Goal: Information Seeking & Learning: Find contact information

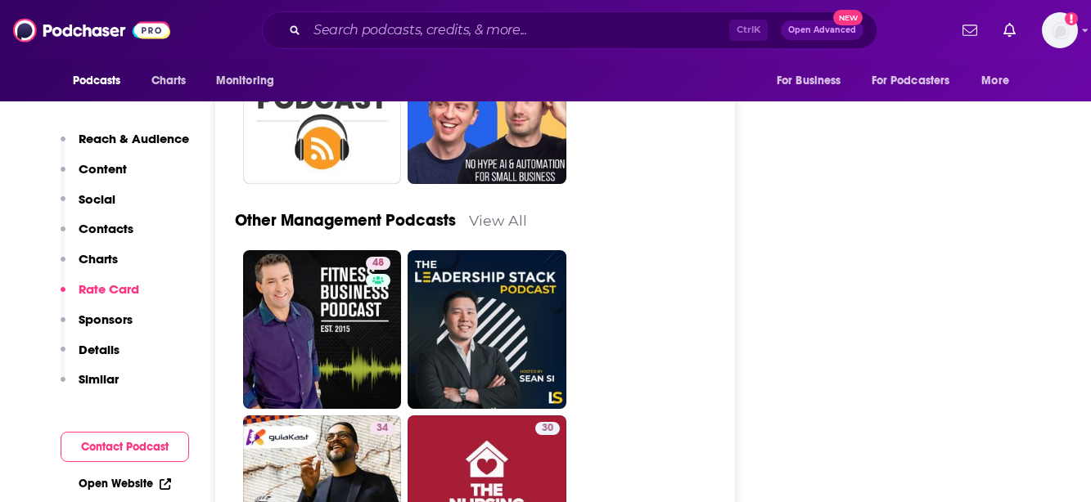
scroll to position [6554, 0]
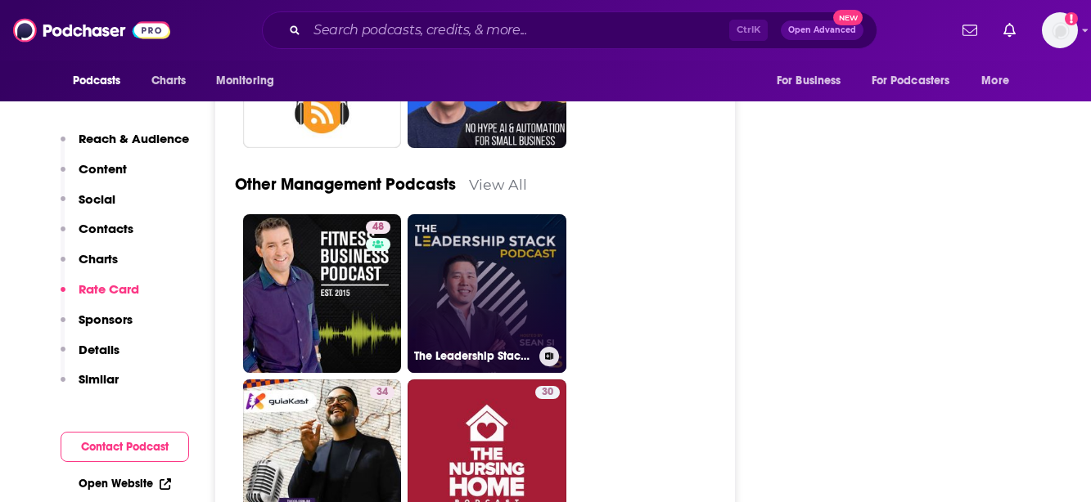
click at [485, 246] on link "The Leadership Stack Podcast" at bounding box center [486, 293] width 159 height 159
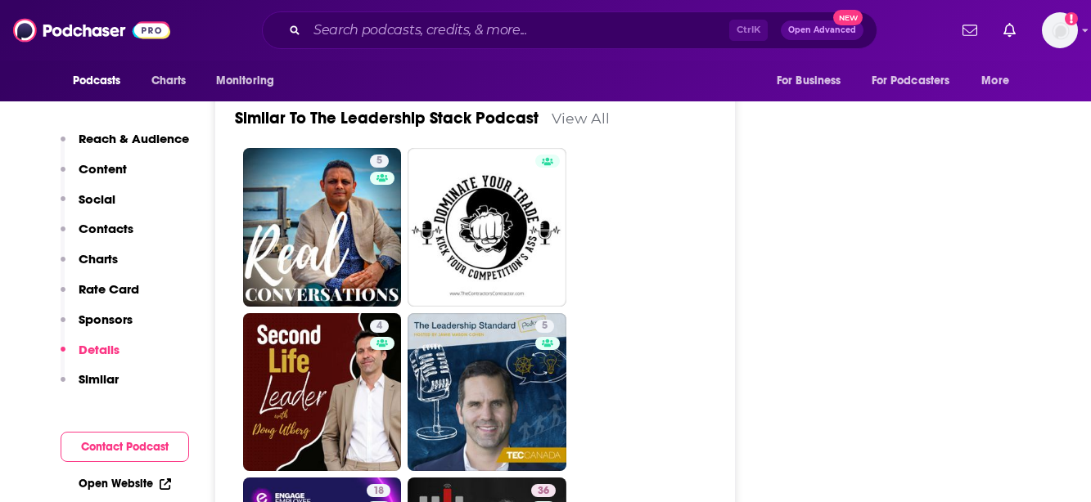
scroll to position [2730, 0]
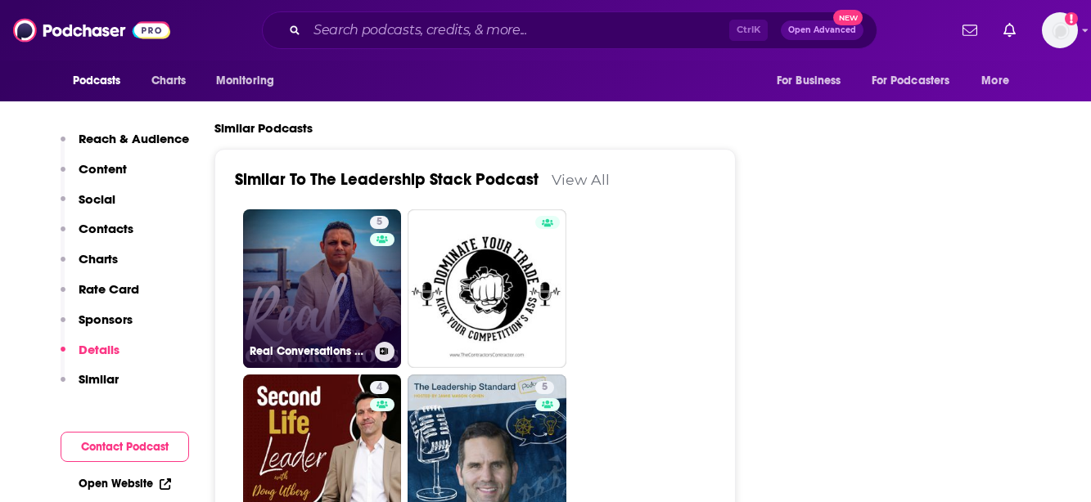
click at [308, 239] on link "5 Real Conversations Podcast With [PERSON_NAME] - [DOMAIN_NAME]" at bounding box center [322, 288] width 159 height 159
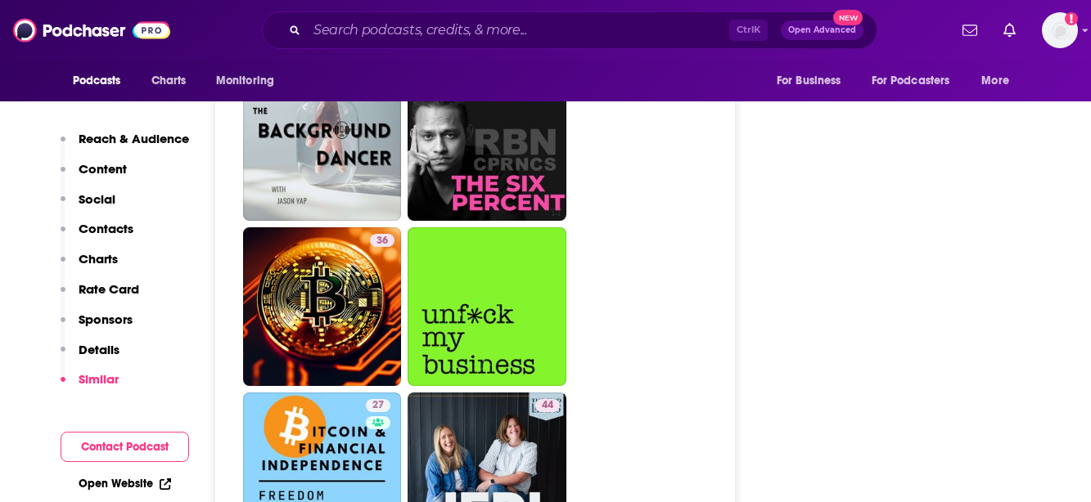
scroll to position [4175, 0]
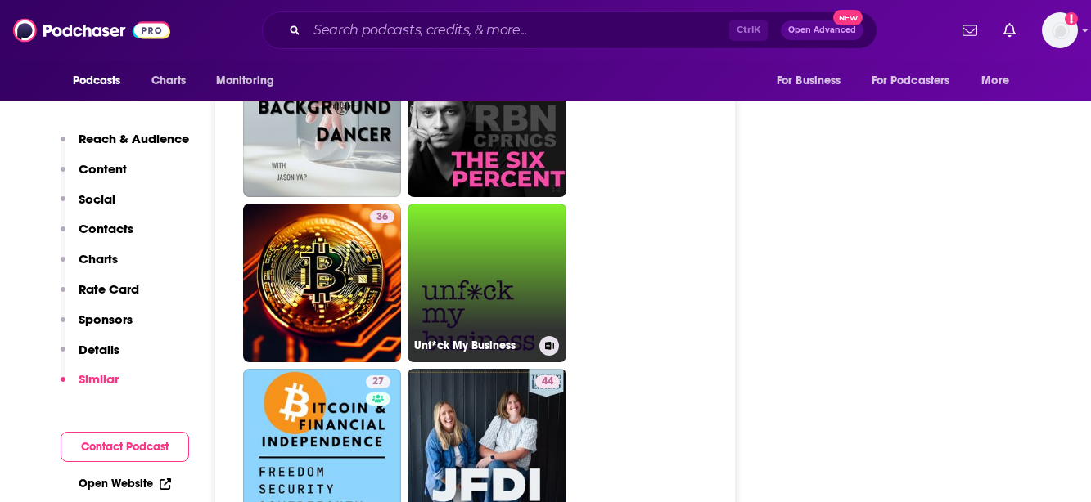
click at [508, 204] on link "Unf*ck My Business" at bounding box center [486, 283] width 159 height 159
type input "[URL][DOMAIN_NAME]"
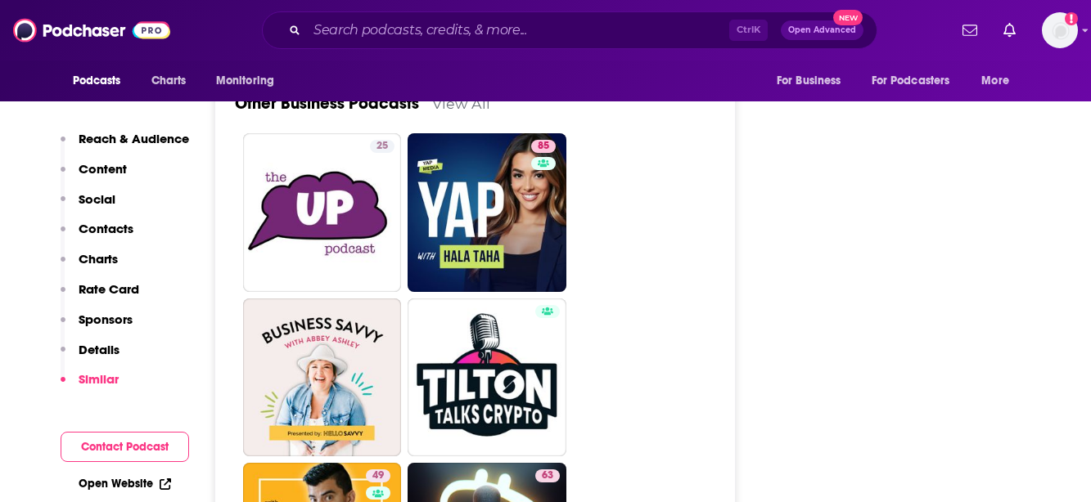
scroll to position [4743, 0]
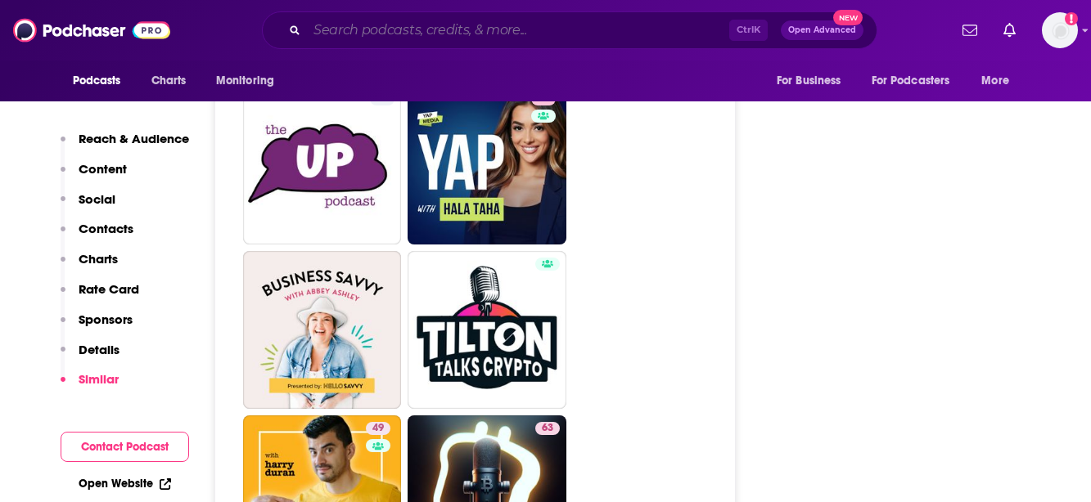
click at [402, 23] on input "Search podcasts, credits, & more..." at bounding box center [518, 30] width 422 height 26
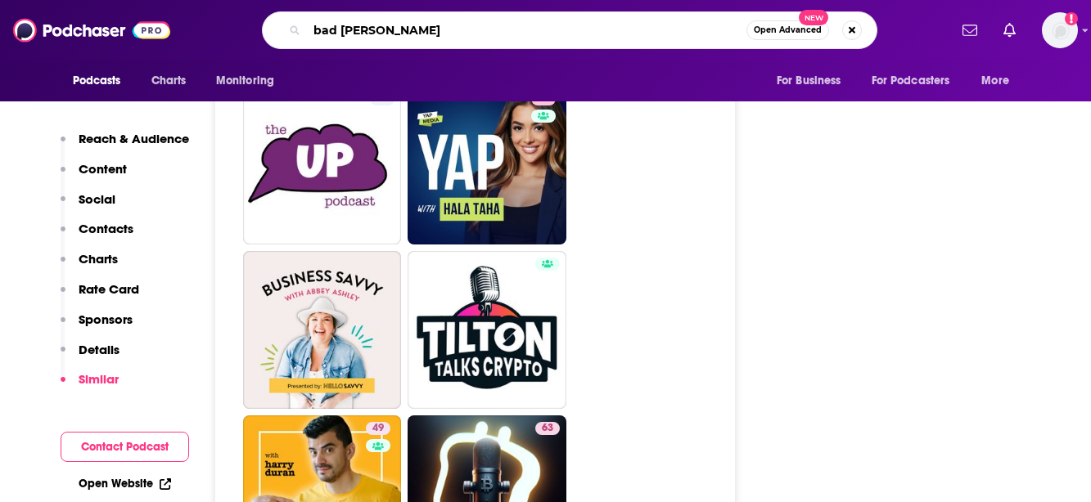
type input "bad bosses"
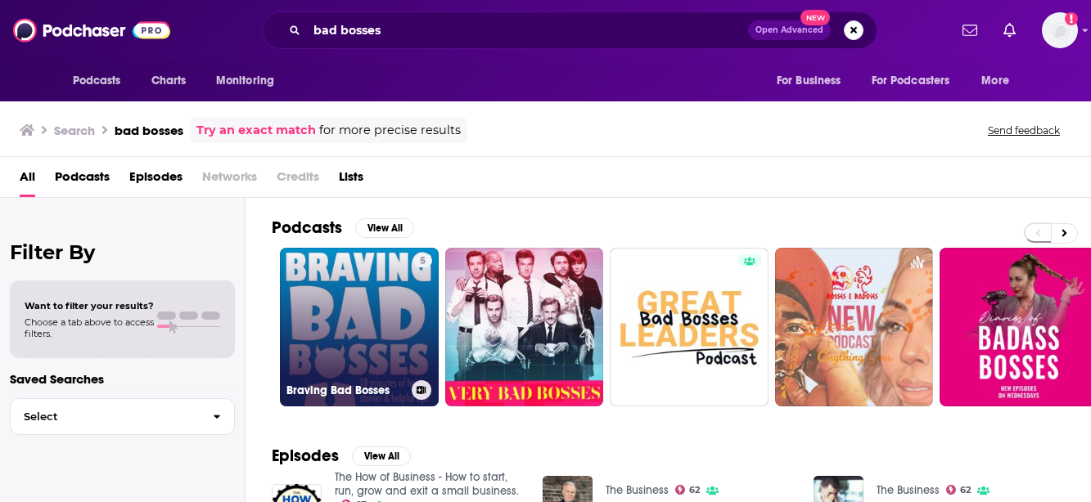
click at [350, 300] on link "5 Braving Bad Bosses" at bounding box center [359, 327] width 159 height 159
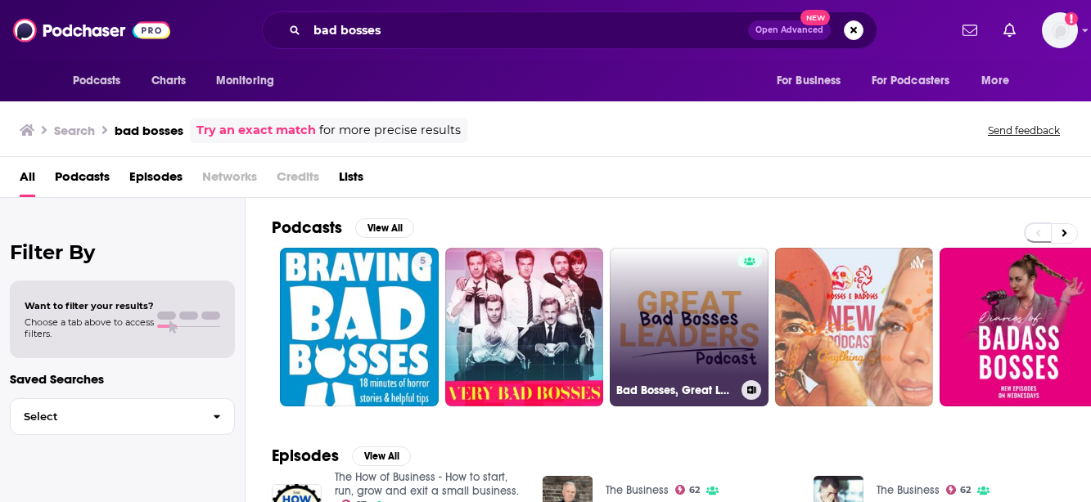
click at [687, 291] on link "Bad Bosses, Great Leaders" at bounding box center [688, 327] width 159 height 159
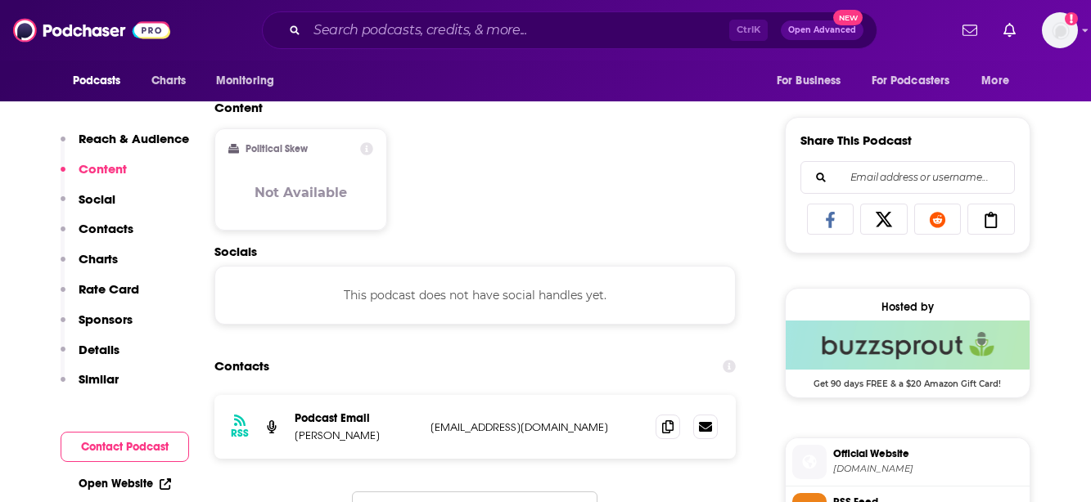
scroll to position [1176, 0]
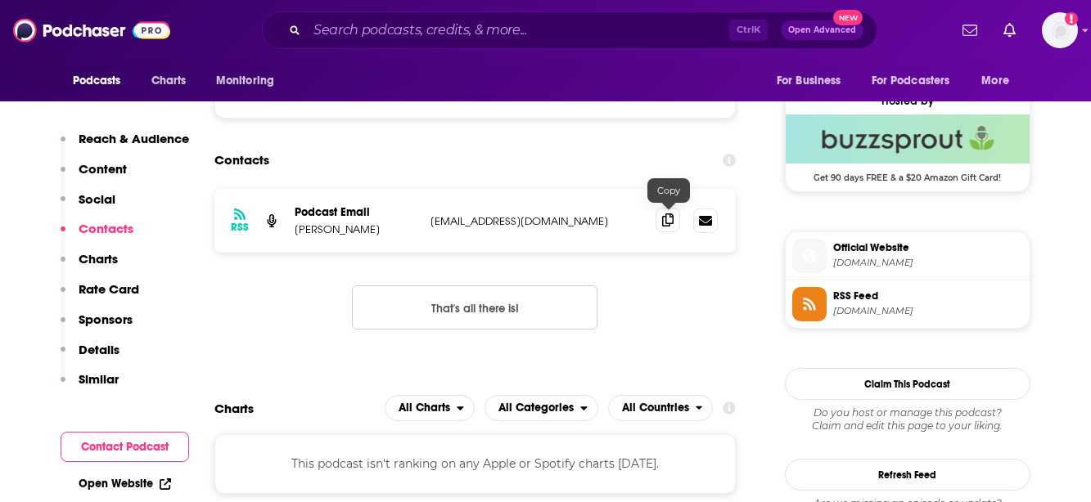
click at [670, 224] on icon at bounding box center [667, 220] width 11 height 13
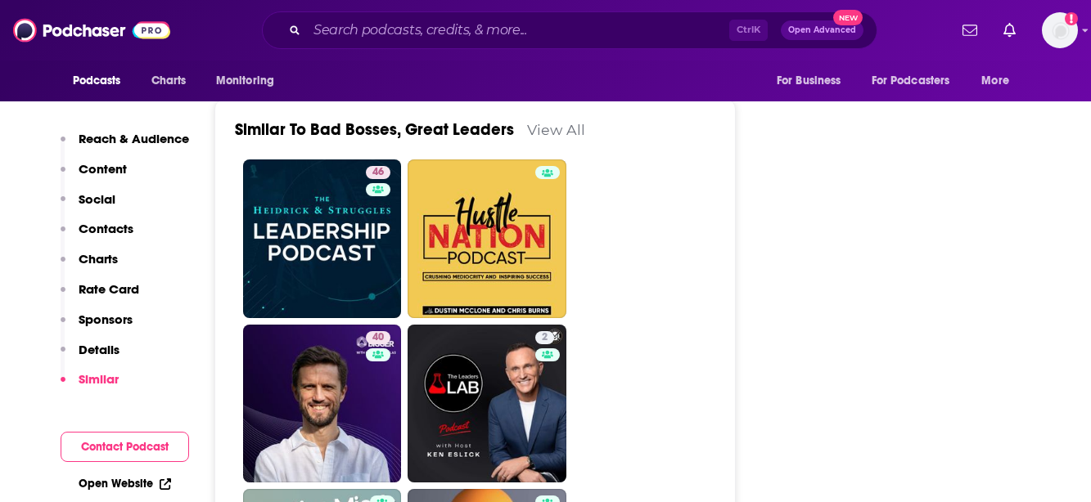
scroll to position [2494, 0]
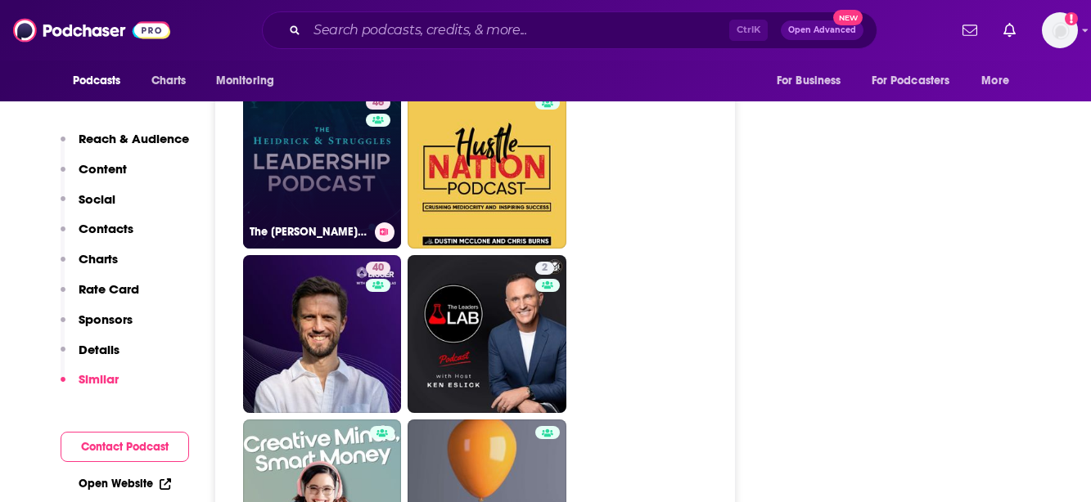
click at [327, 190] on link "46 The [PERSON_NAME] & Struggles Leadership Podcast" at bounding box center [322, 169] width 159 height 159
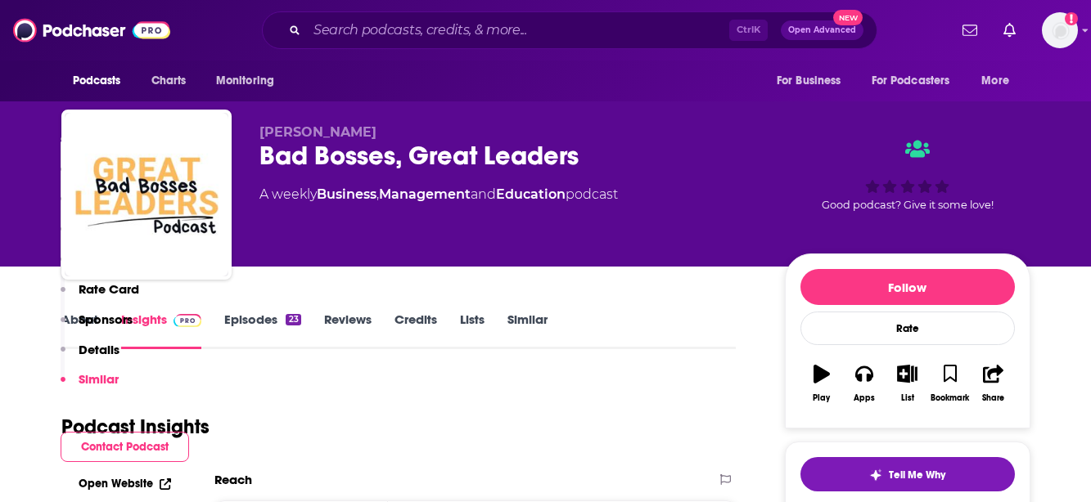
type input "[URL][DOMAIN_NAME][PERSON_NAME]"
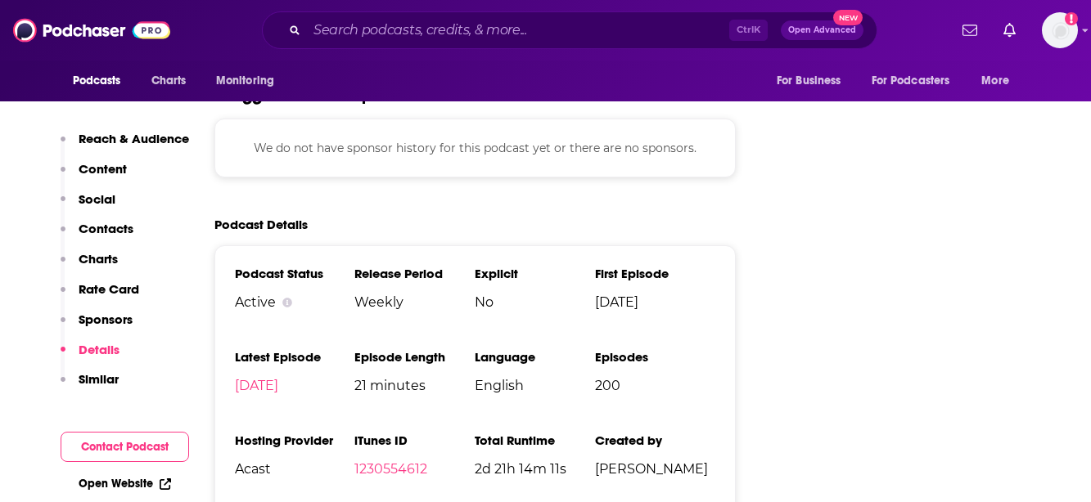
scroll to position [2705, 0]
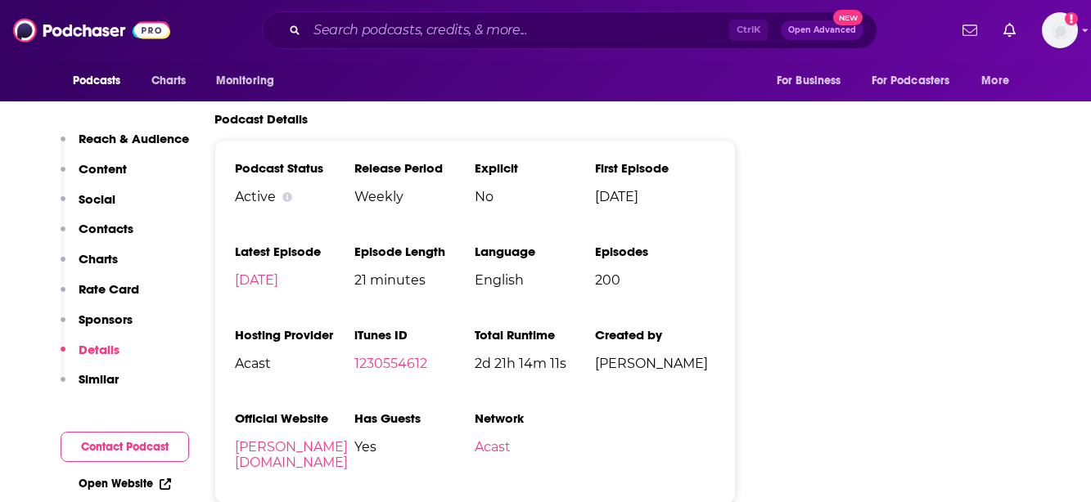
click at [106, 225] on p "Contacts" at bounding box center [106, 229] width 55 height 16
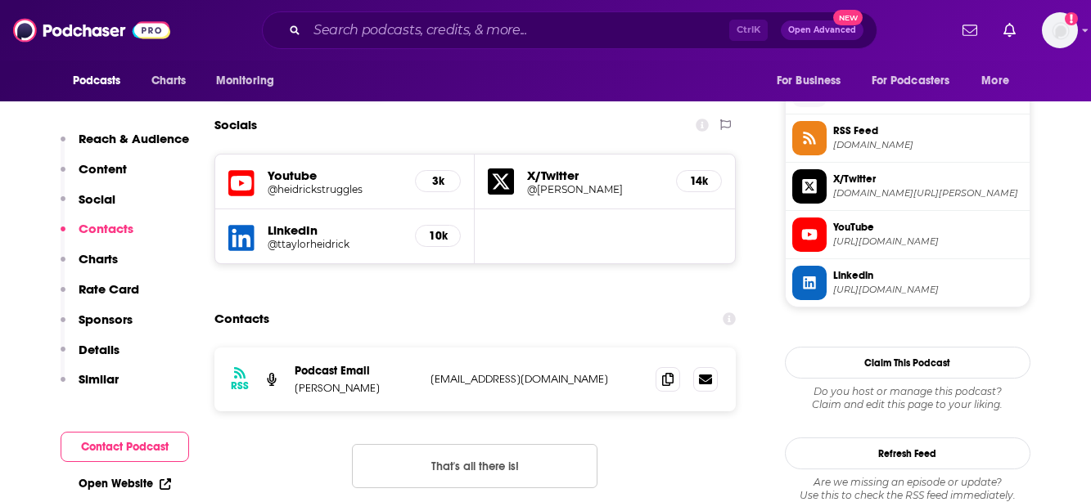
scroll to position [1471, 0]
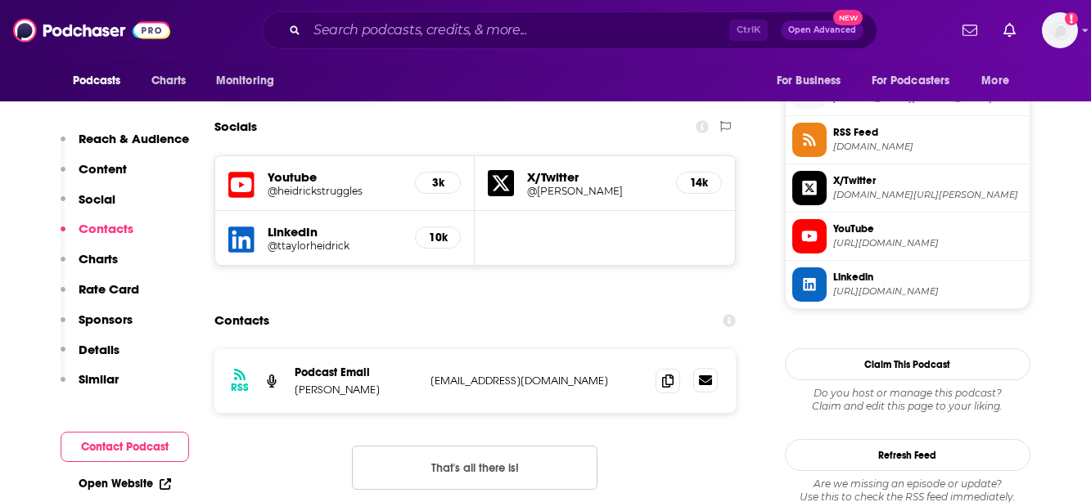
click at [708, 374] on icon at bounding box center [705, 380] width 13 height 13
